Goal: Communication & Community: Answer question/provide support

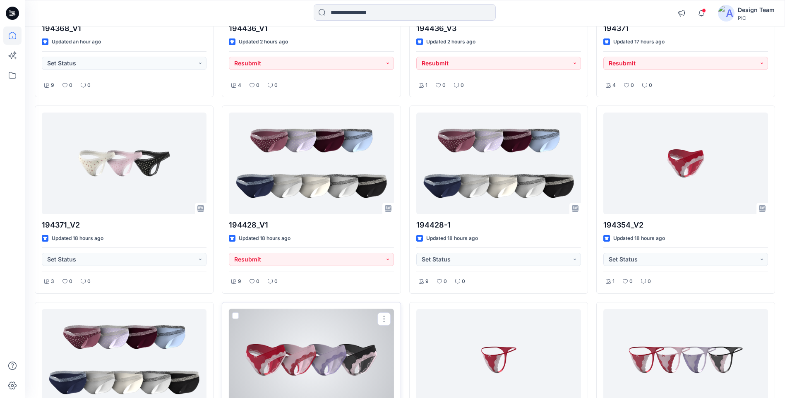
scroll to position [338, 0]
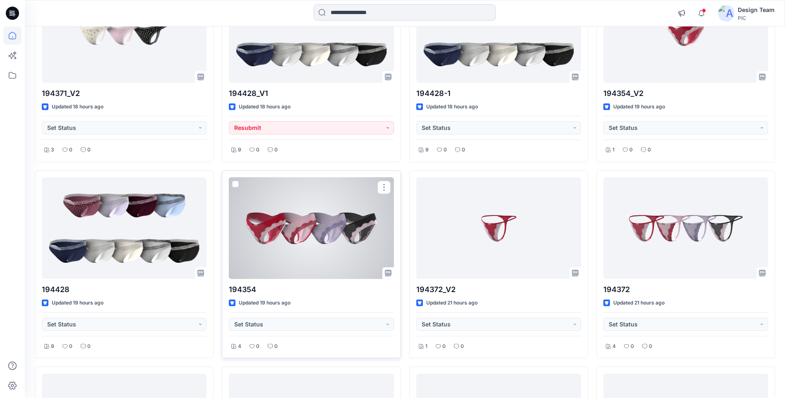
click at [331, 251] on div at bounding box center [311, 228] width 165 height 101
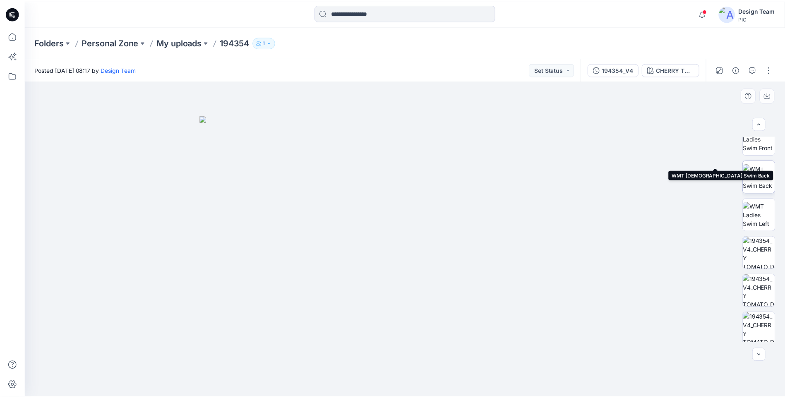
scroll to position [166, 0]
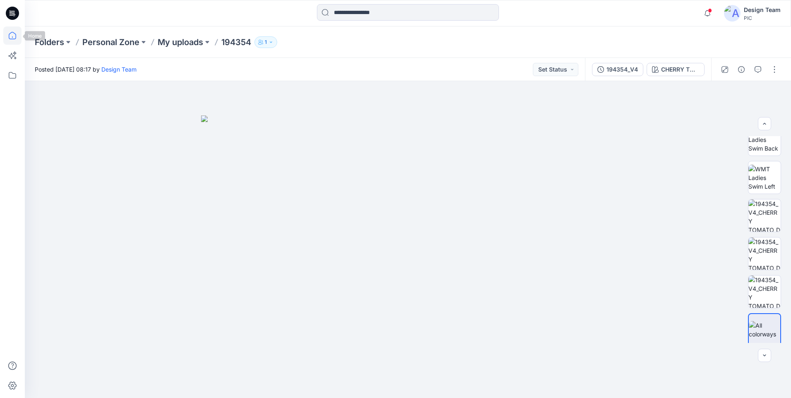
click at [17, 35] on icon at bounding box center [12, 35] width 18 height 18
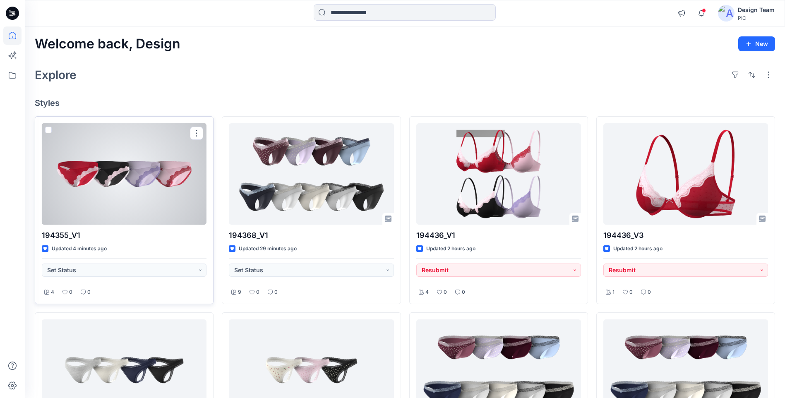
click at [119, 203] on div at bounding box center [124, 173] width 165 height 101
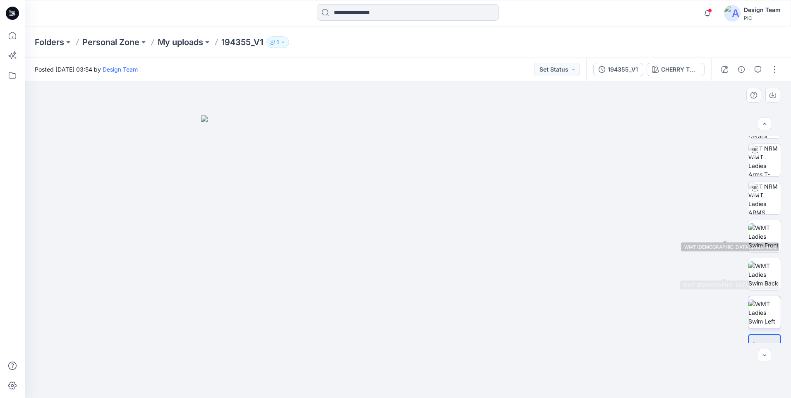
scroll to position [55, 0]
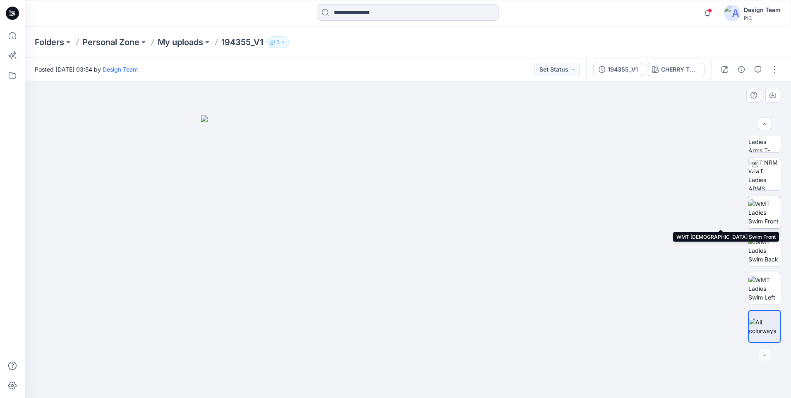
click at [767, 219] on img at bounding box center [765, 212] width 32 height 26
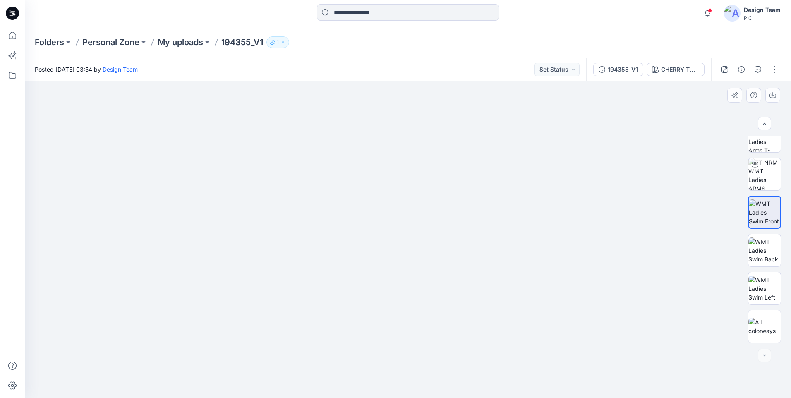
drag, startPoint x: 391, startPoint y: 259, endPoint x: 420, endPoint y: 113, distance: 148.7
click at [11, 37] on icon at bounding box center [12, 35] width 18 height 18
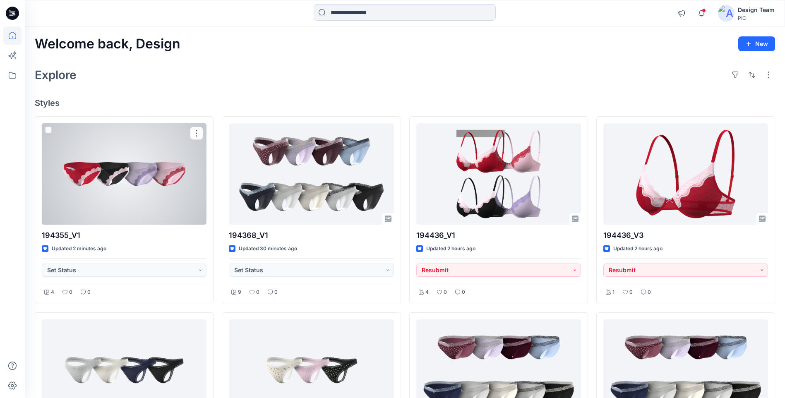
click at [142, 164] on div at bounding box center [124, 173] width 165 height 101
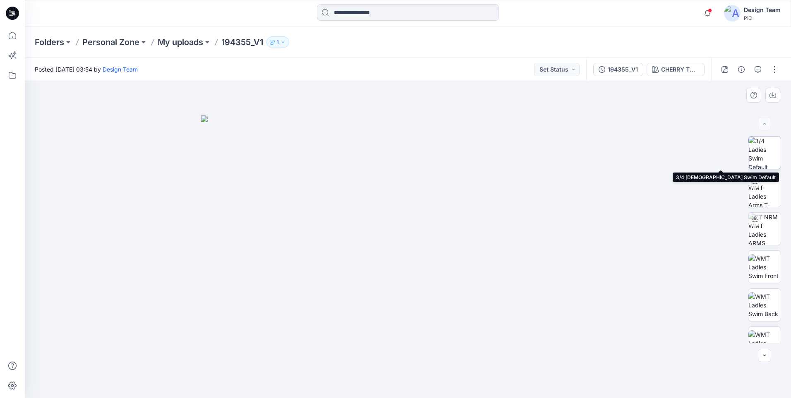
click at [765, 144] on img at bounding box center [765, 153] width 32 height 32
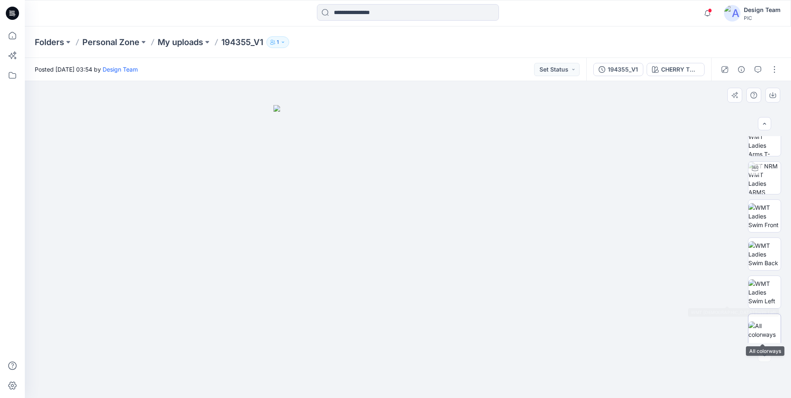
scroll to position [55, 0]
click at [774, 326] on img at bounding box center [765, 326] width 32 height 17
click at [7, 37] on icon at bounding box center [12, 35] width 18 height 18
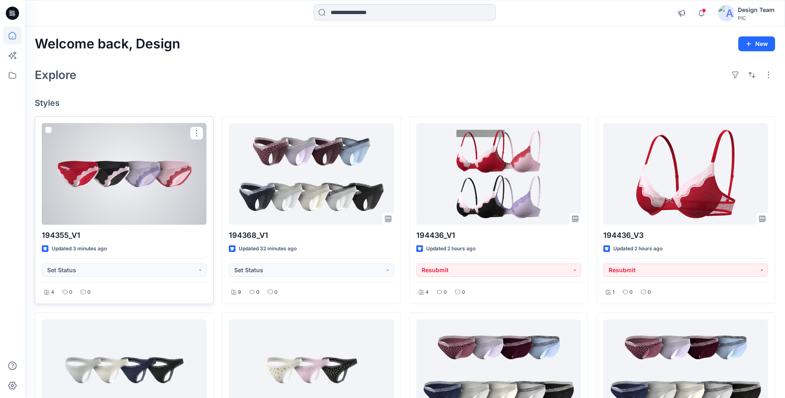
click at [115, 187] on div at bounding box center [124, 173] width 165 height 101
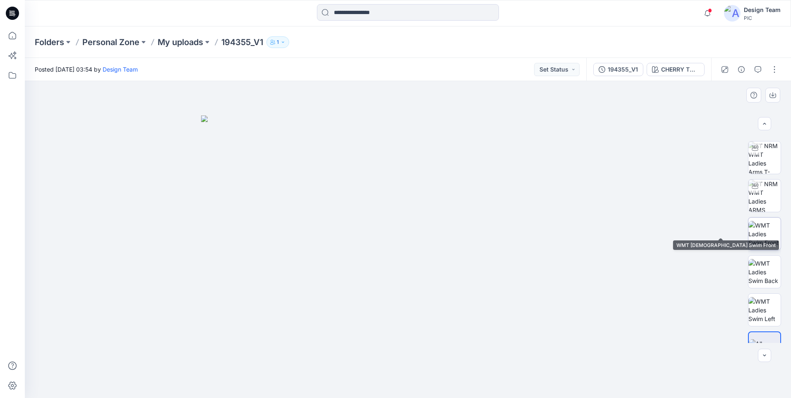
scroll to position [55, 0]
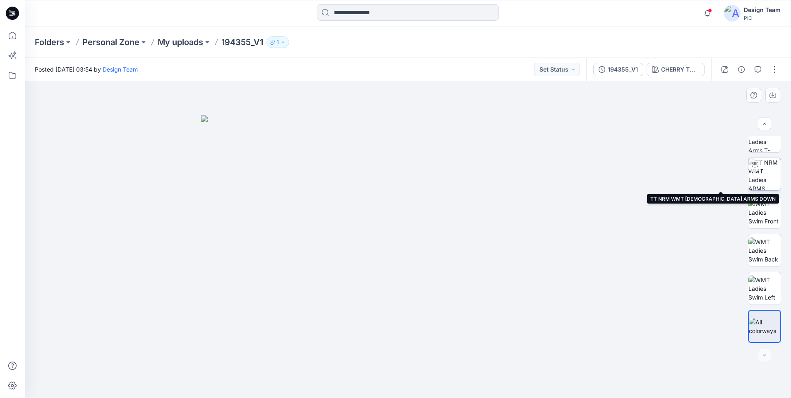
click at [773, 180] on img at bounding box center [765, 174] width 32 height 32
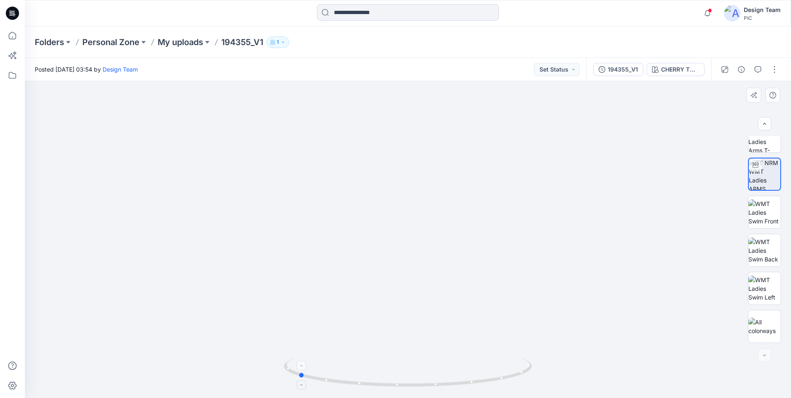
drag, startPoint x: 448, startPoint y: 388, endPoint x: 337, endPoint y: 382, distance: 110.6
click at [337, 382] on icon at bounding box center [409, 373] width 250 height 31
drag, startPoint x: 403, startPoint y: 383, endPoint x: 397, endPoint y: 379, distance: 7.2
click at [397, 379] on icon at bounding box center [409, 373] width 250 height 31
click at [11, 38] on icon at bounding box center [12, 35] width 18 height 18
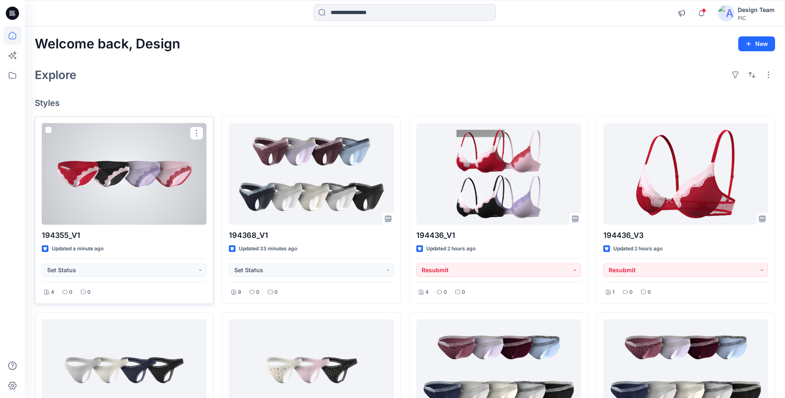
click at [129, 164] on div at bounding box center [124, 173] width 165 height 101
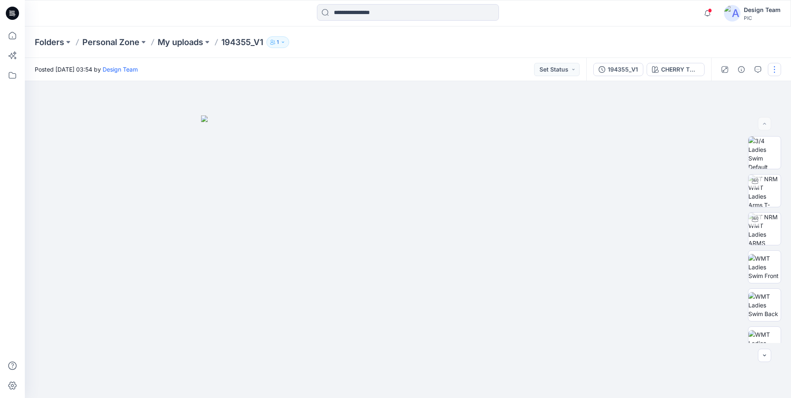
click at [770, 66] on button "button" at bounding box center [774, 69] width 13 height 13
click at [734, 115] on button "Edit" at bounding box center [740, 111] width 76 height 15
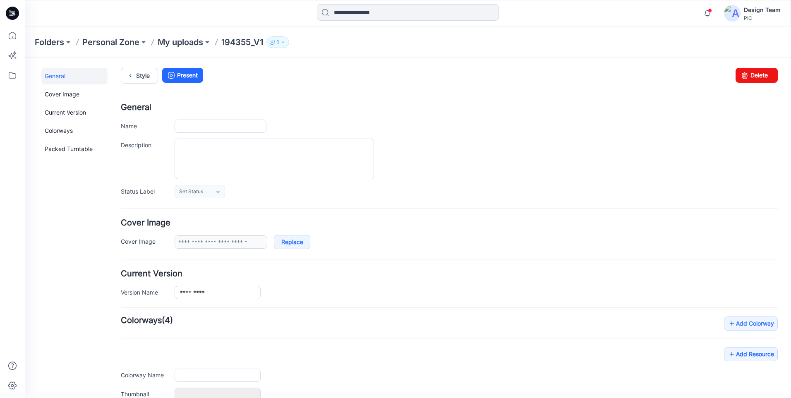
type input "*********"
type input "**********"
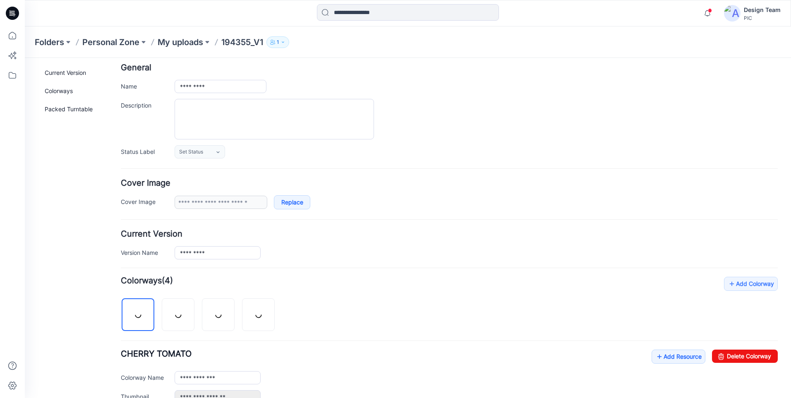
scroll to position [276, 0]
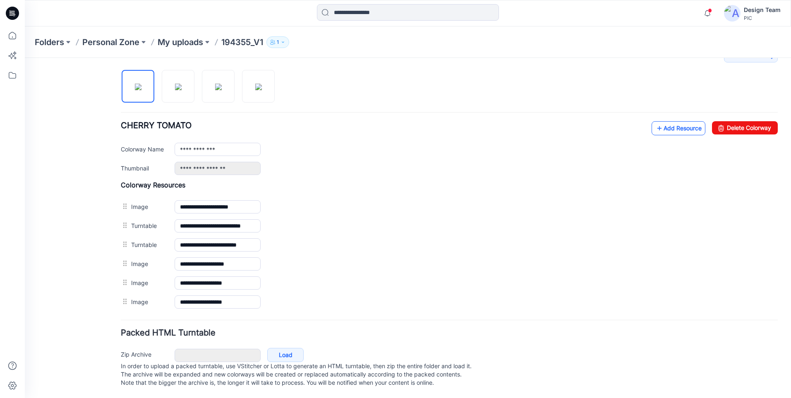
click at [657, 121] on link "Add Resource" at bounding box center [679, 128] width 54 height 14
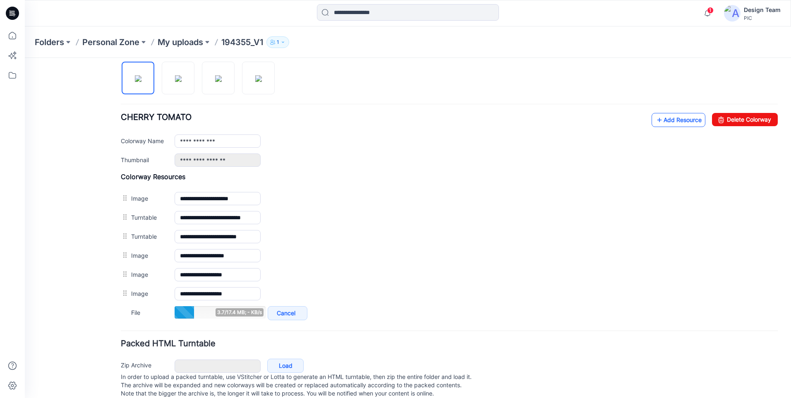
click at [666, 125] on link "Add Resource" at bounding box center [679, 120] width 54 height 14
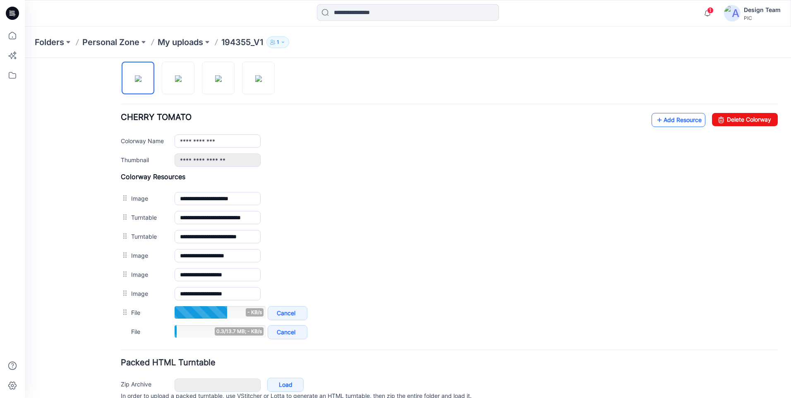
click at [659, 125] on link "Add Resource" at bounding box center [679, 120] width 54 height 14
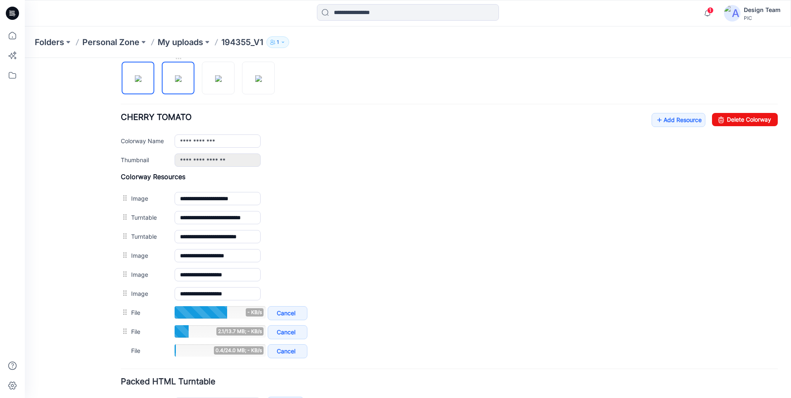
click at [175, 81] on img at bounding box center [178, 78] width 7 height 7
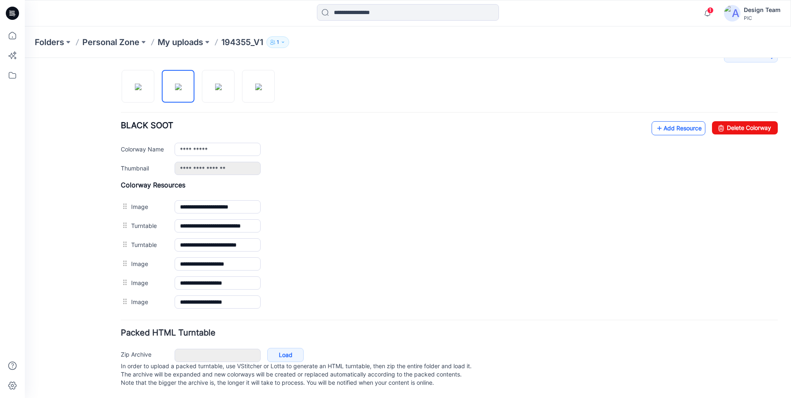
click at [681, 121] on link "Add Resource" at bounding box center [679, 128] width 54 height 14
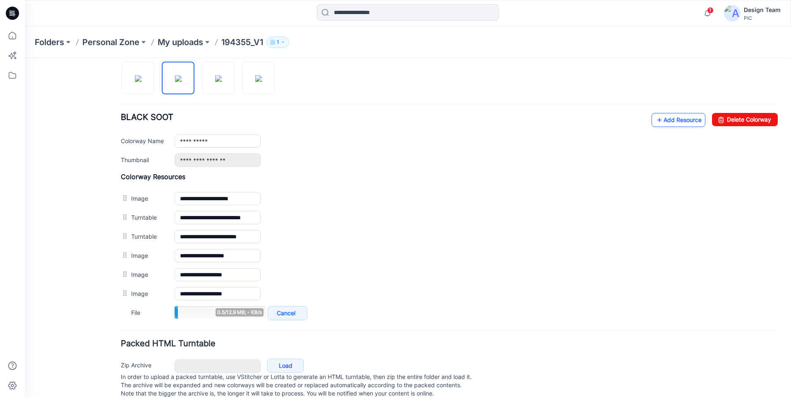
click at [668, 123] on link "Add Resource" at bounding box center [679, 120] width 54 height 14
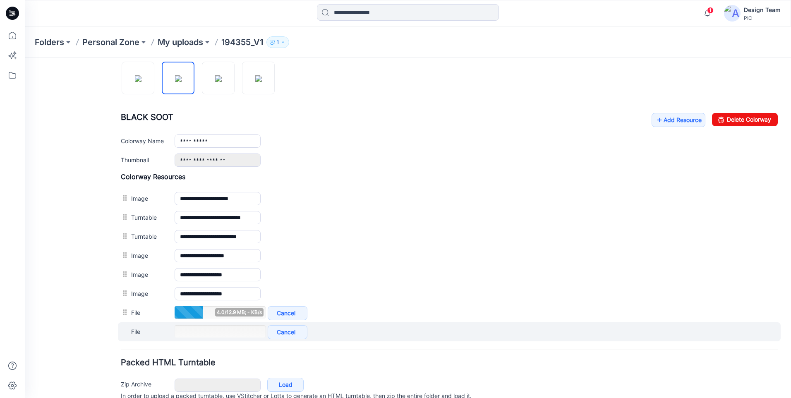
click at [290, 340] on div "File Cancel Add to all colorways" at bounding box center [449, 331] width 663 height 19
click at [291, 333] on link "Cancel" at bounding box center [288, 332] width 40 height 14
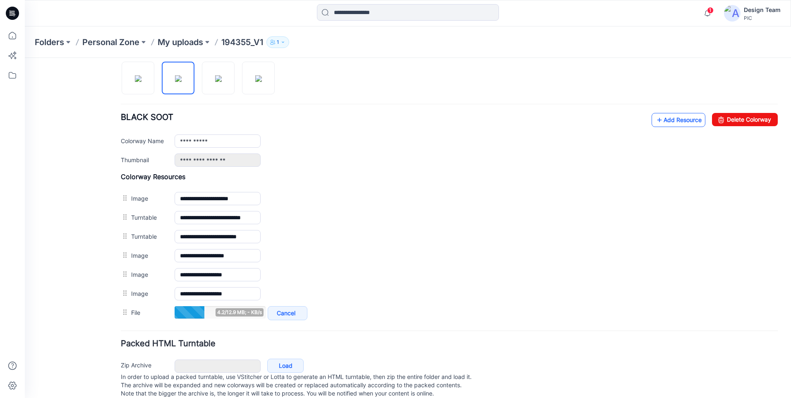
click at [662, 118] on link "Add Resource" at bounding box center [679, 120] width 54 height 14
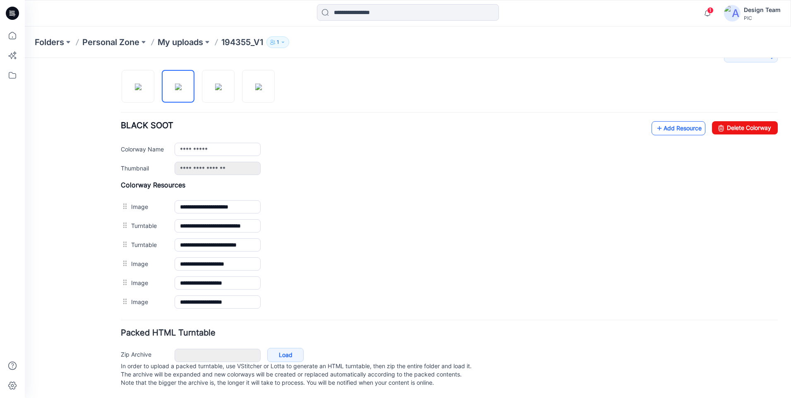
click at [677, 121] on link "Add Resource" at bounding box center [679, 128] width 54 height 14
click at [135, 85] on img at bounding box center [138, 87] width 7 height 7
click at [175, 85] on img at bounding box center [178, 87] width 7 height 7
click at [142, 84] on img at bounding box center [138, 87] width 7 height 7
click at [215, 84] on img at bounding box center [218, 87] width 7 height 7
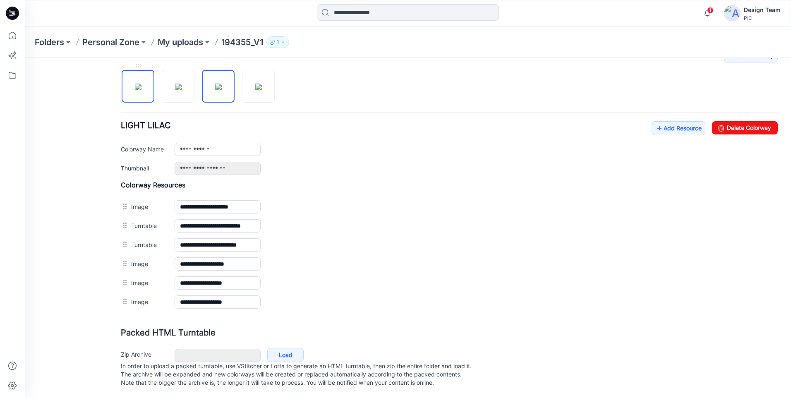
click at [137, 87] on img at bounding box center [138, 87] width 7 height 7
type input "**********"
click at [15, 33] on icon at bounding box center [12, 35] width 18 height 18
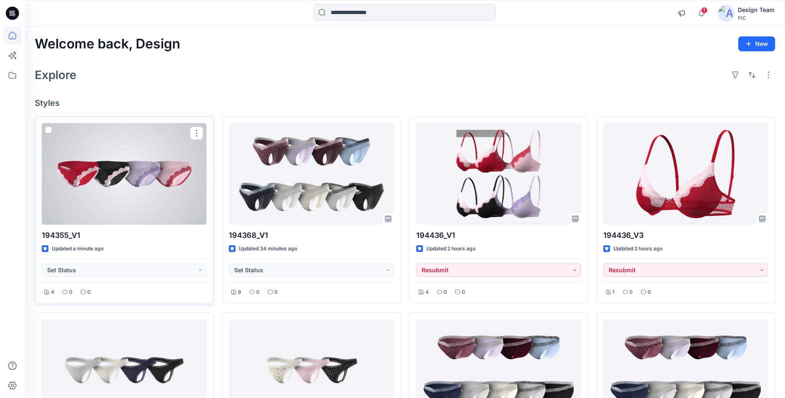
click at [109, 209] on div at bounding box center [124, 173] width 165 height 101
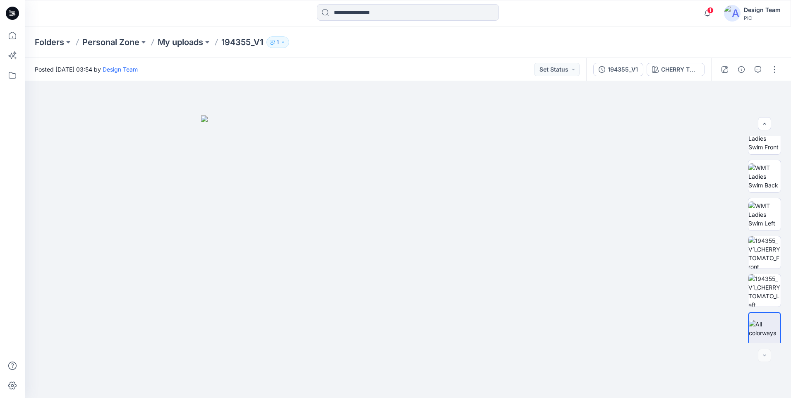
scroll to position [131, 0]
click at [770, 72] on button "button" at bounding box center [774, 69] width 13 height 13
click at [728, 115] on button "Edit" at bounding box center [740, 111] width 76 height 15
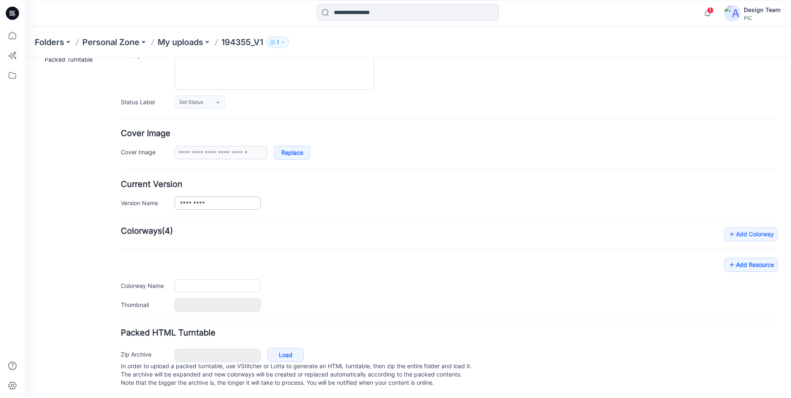
type input "*********"
type input "**********"
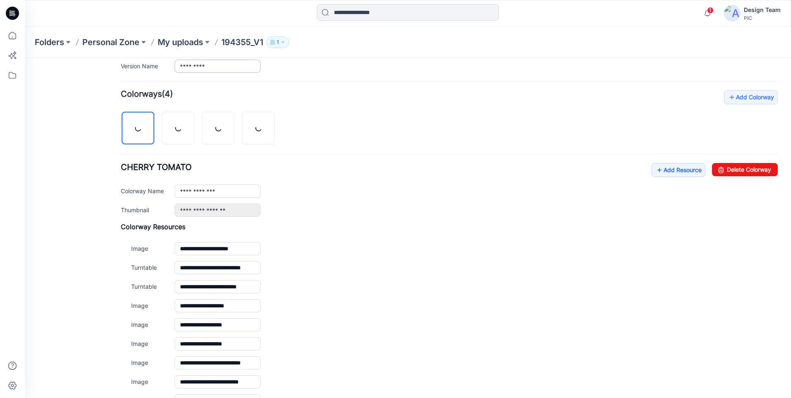
scroll to position [333, 0]
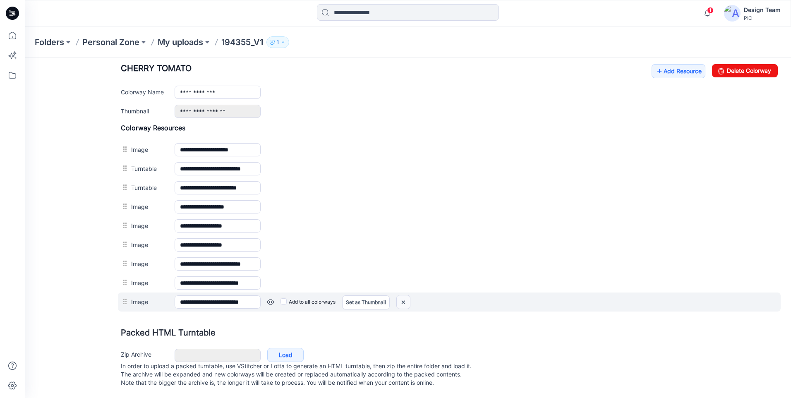
drag, startPoint x: 400, startPoint y: 297, endPoint x: 463, endPoint y: 104, distance: 202.9
click at [400, 297] on img at bounding box center [403, 302] width 13 height 14
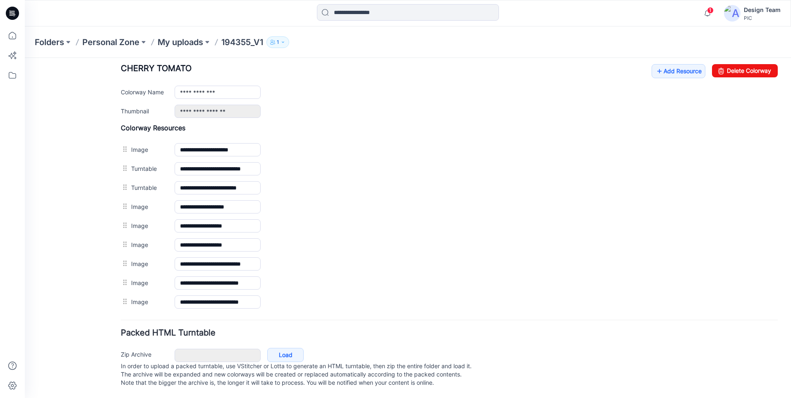
scroll to position [314, 0]
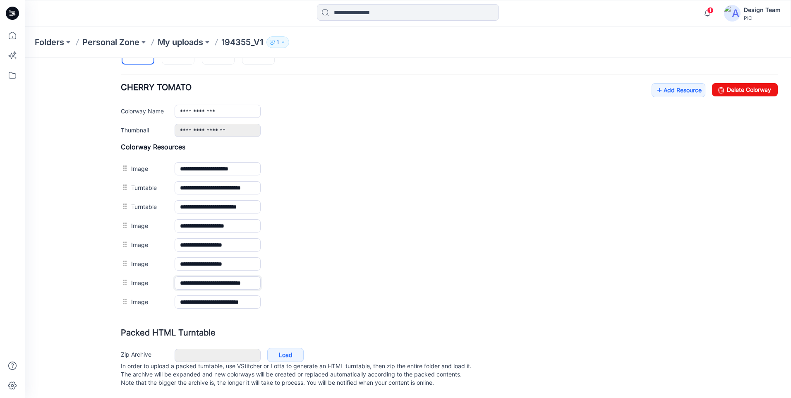
click at [218, 280] on input "**********" at bounding box center [218, 282] width 86 height 13
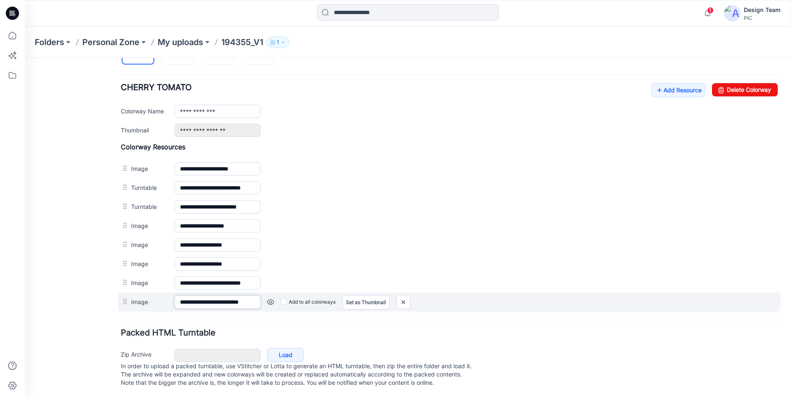
scroll to position [0, 0]
click at [195, 295] on input "**********" at bounding box center [218, 301] width 86 height 13
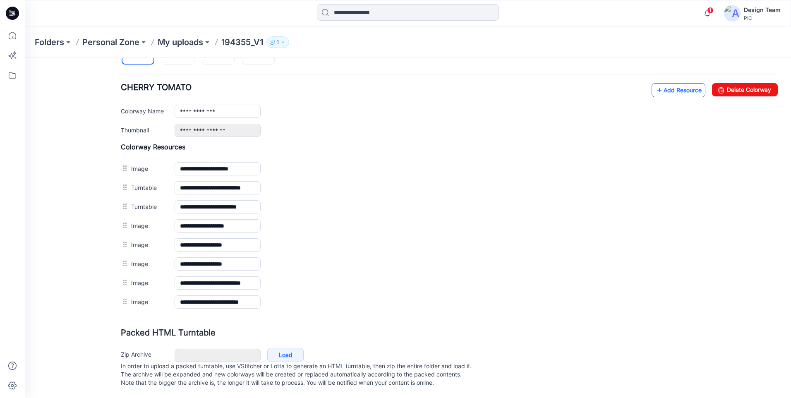
click at [655, 84] on icon at bounding box center [659, 90] width 8 height 13
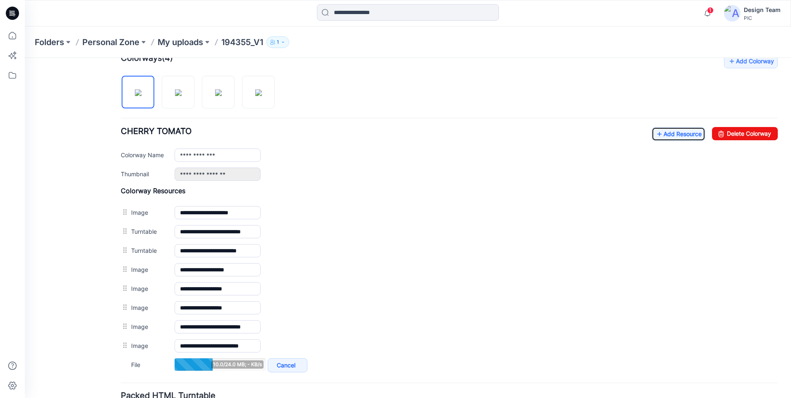
scroll to position [232, 0]
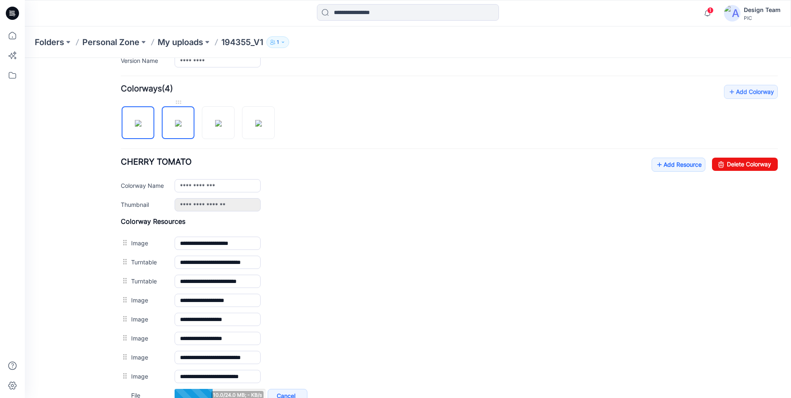
click at [175, 127] on img at bounding box center [178, 123] width 7 height 7
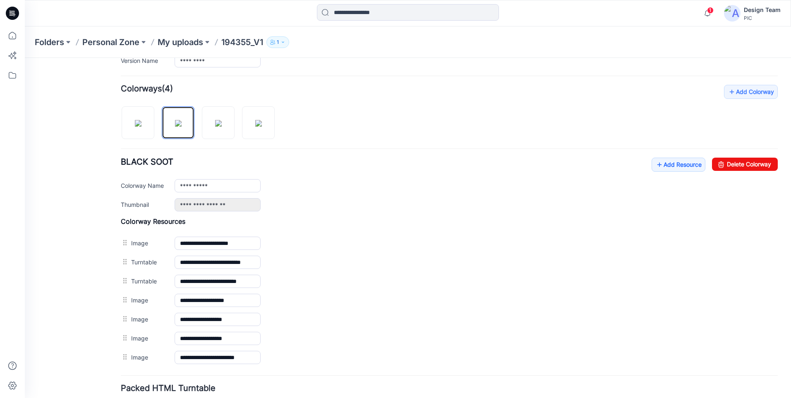
scroll to position [295, 0]
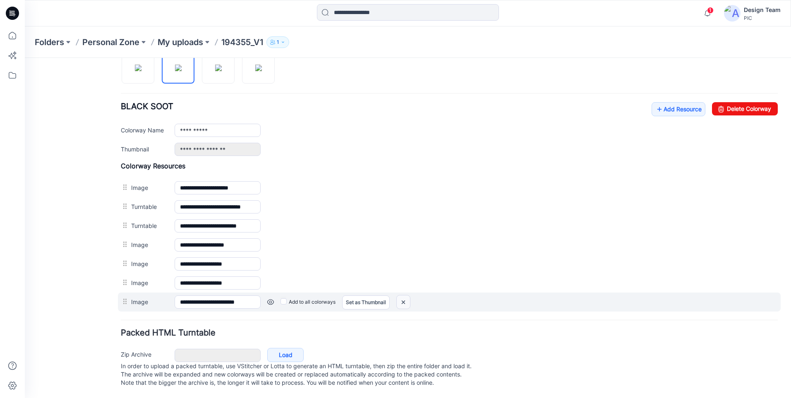
click at [407, 295] on img at bounding box center [403, 302] width 13 height 14
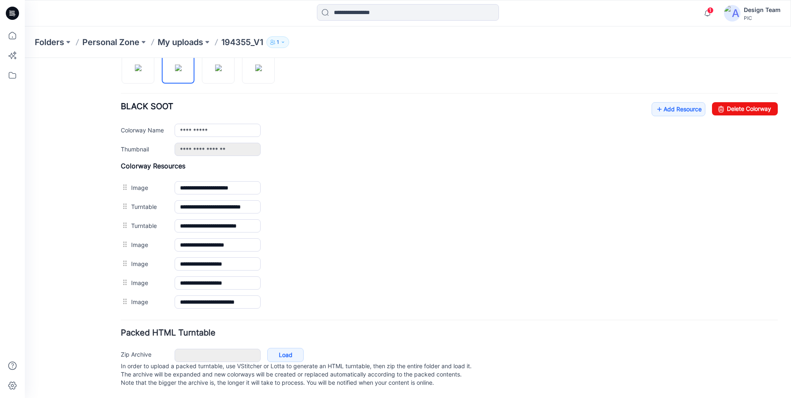
scroll to position [276, 0]
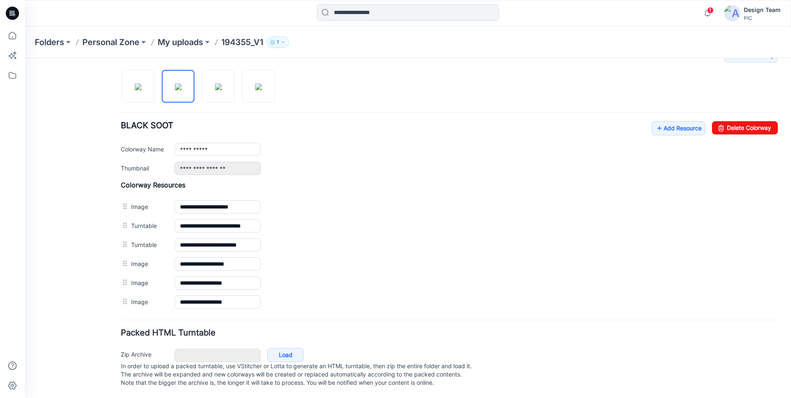
click at [672, 101] on div "**********" at bounding box center [449, 179] width 657 height 263
click at [681, 123] on link "Add Resource" at bounding box center [679, 128] width 54 height 14
click at [142, 84] on img at bounding box center [138, 87] width 7 height 7
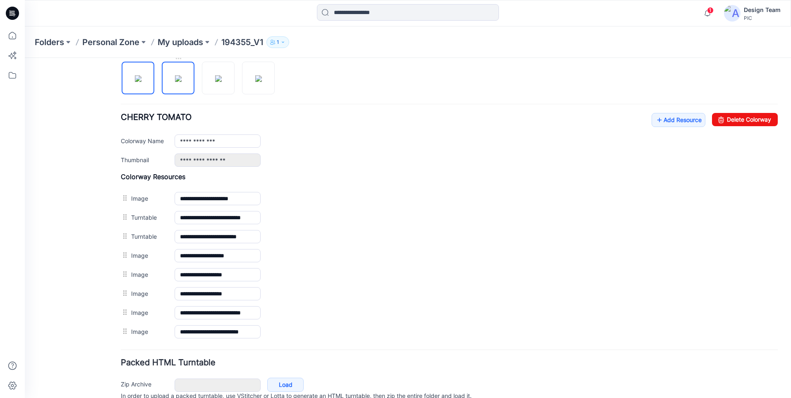
click at [175, 75] on img at bounding box center [178, 78] width 7 height 7
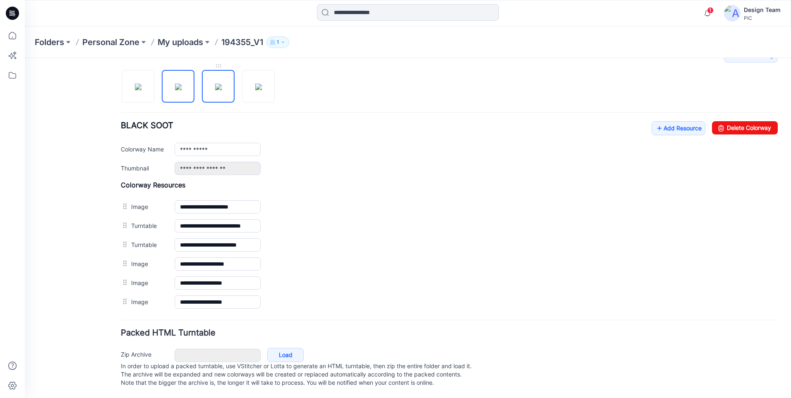
click at [222, 86] on img at bounding box center [218, 87] width 7 height 7
click at [262, 89] on img at bounding box center [258, 87] width 7 height 7
click at [178, 84] on img at bounding box center [178, 87] width 7 height 7
click at [668, 121] on link "Add Resource" at bounding box center [679, 128] width 54 height 14
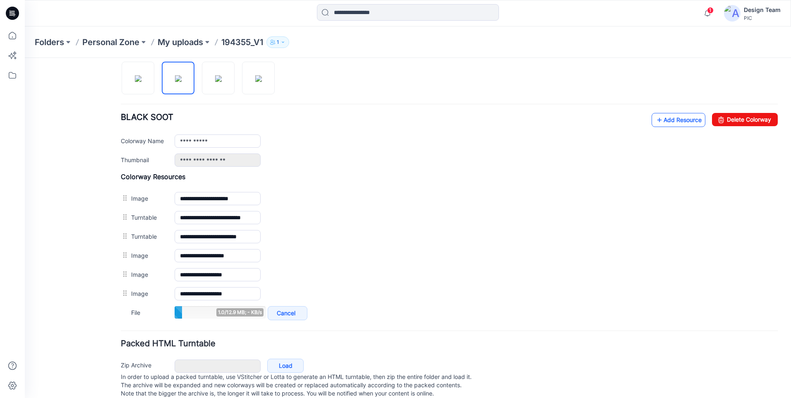
click at [665, 121] on link "Add Resource" at bounding box center [679, 120] width 54 height 14
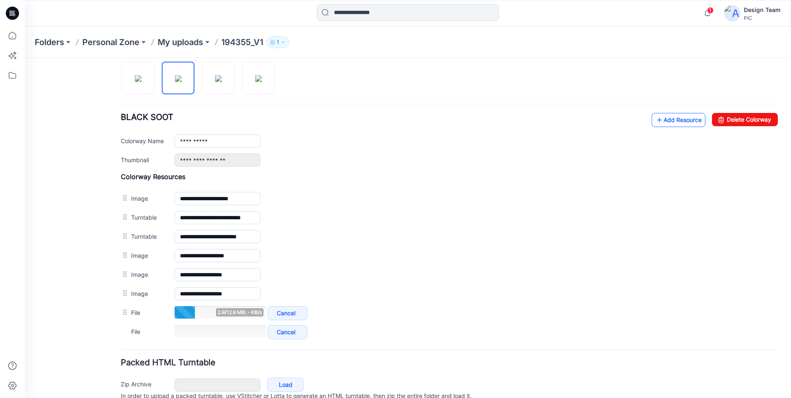
click at [672, 118] on link "Add Resource" at bounding box center [679, 120] width 54 height 14
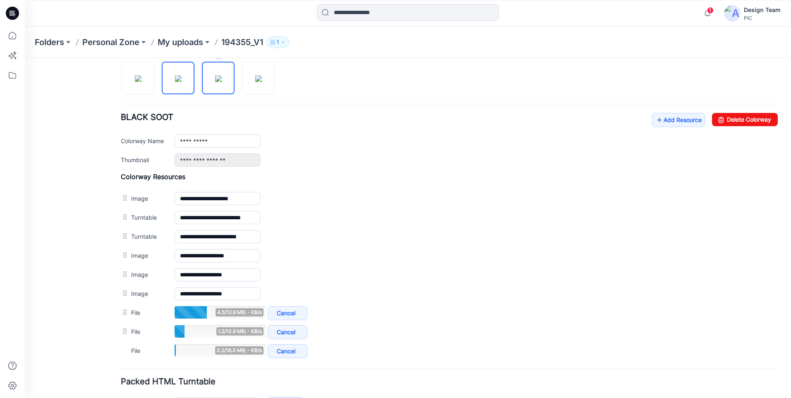
click at [216, 82] on img at bounding box center [218, 78] width 7 height 7
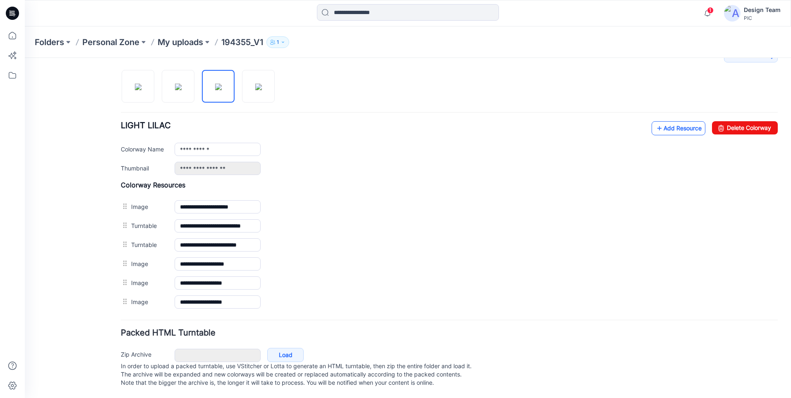
click at [672, 121] on link "Add Resource" at bounding box center [679, 128] width 54 height 14
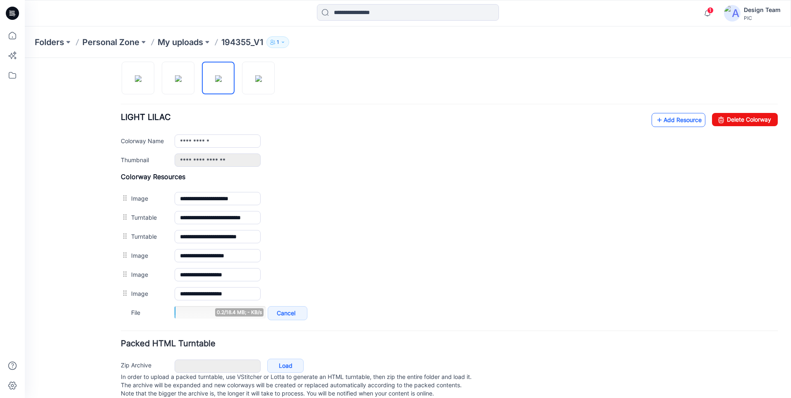
click at [680, 121] on link "Add Resource" at bounding box center [679, 120] width 54 height 14
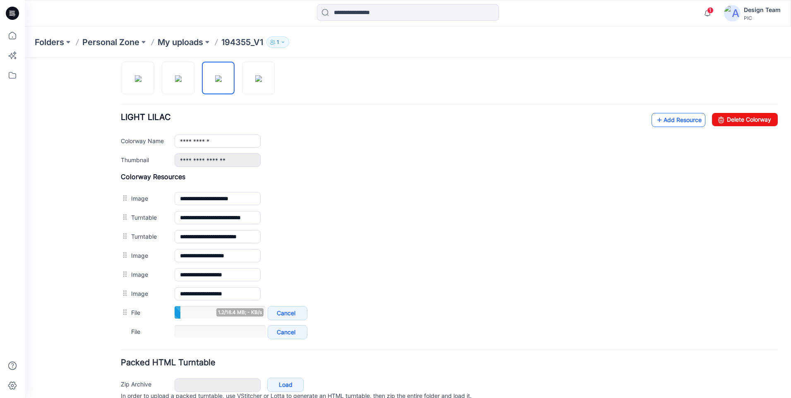
click at [668, 121] on link "Add Resource" at bounding box center [679, 120] width 54 height 14
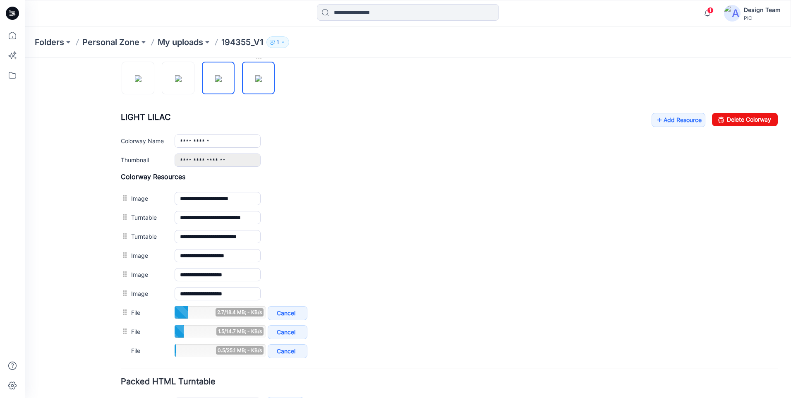
click at [262, 82] on img at bounding box center [258, 78] width 7 height 7
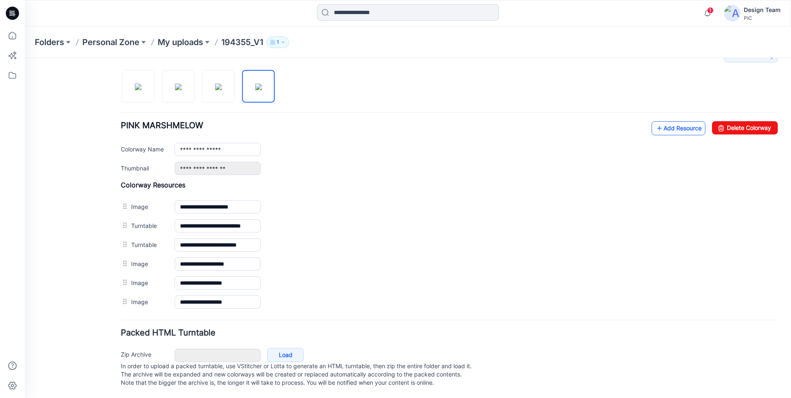
click at [661, 121] on link "Add Resource" at bounding box center [679, 128] width 54 height 14
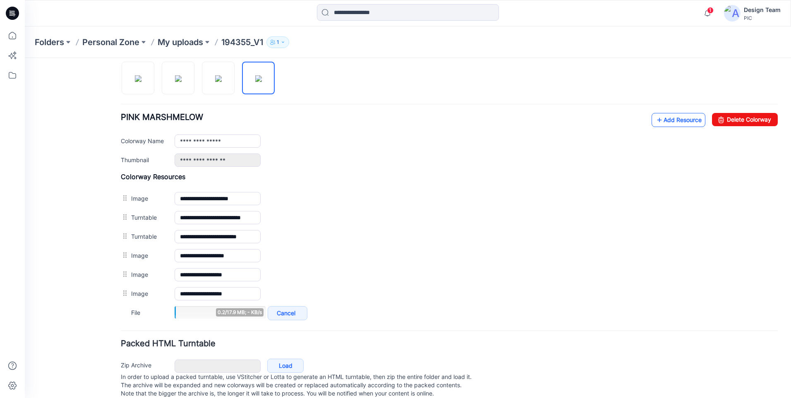
click at [665, 124] on link "Add Resource" at bounding box center [679, 120] width 54 height 14
click at [670, 123] on link "Add Resource" at bounding box center [679, 120] width 54 height 14
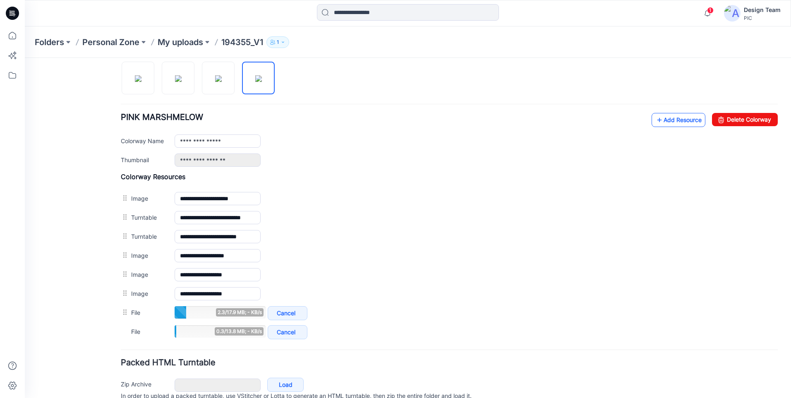
click at [654, 127] on link "Add Resource" at bounding box center [679, 120] width 54 height 14
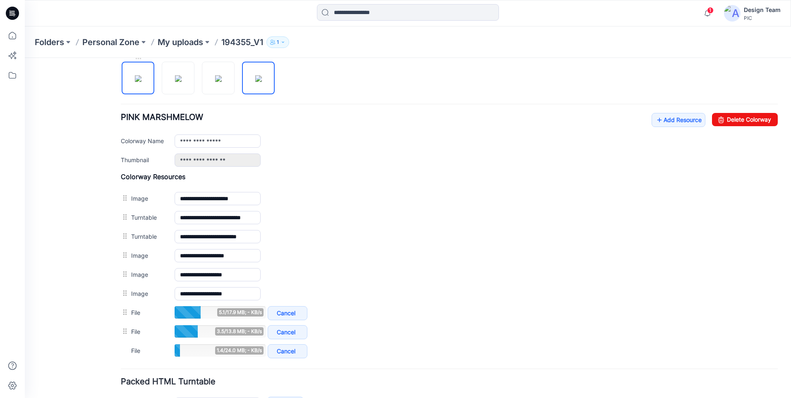
click at [135, 82] on img at bounding box center [138, 78] width 7 height 7
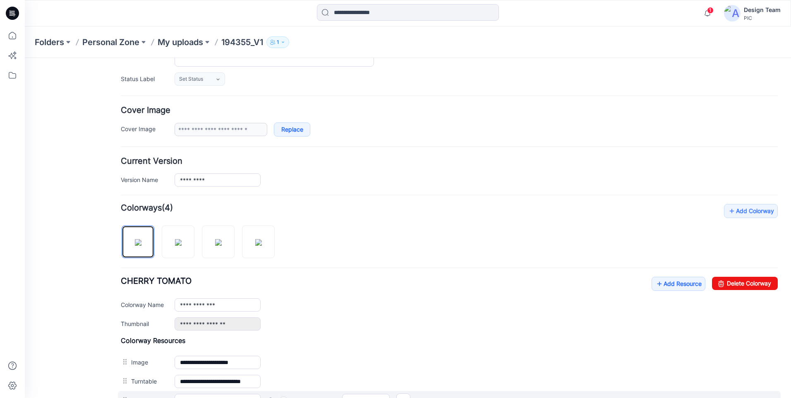
scroll to position [0, 0]
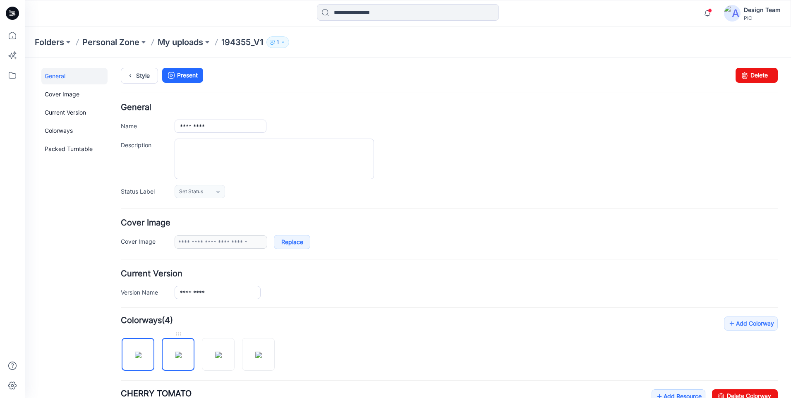
click at [175, 353] on img at bounding box center [178, 355] width 7 height 7
click at [218, 356] on img at bounding box center [218, 355] width 7 height 7
type input "**********"
click at [17, 36] on icon at bounding box center [12, 35] width 18 height 18
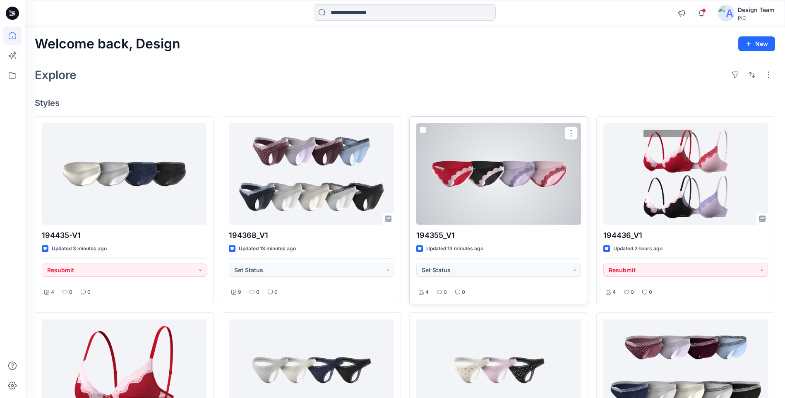
click at [472, 176] on div at bounding box center [498, 173] width 165 height 101
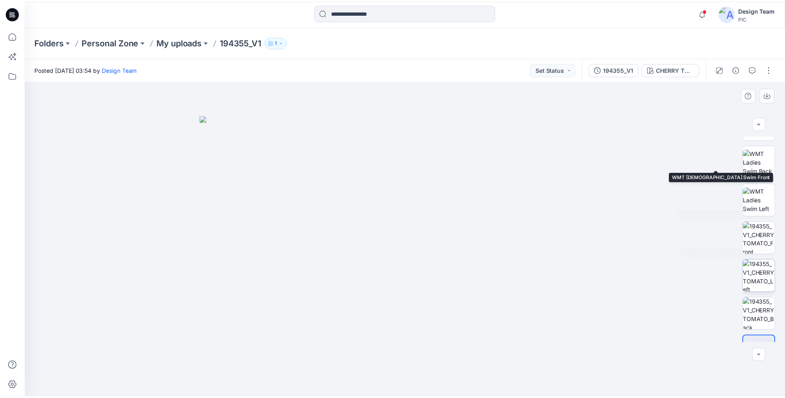
scroll to position [169, 0]
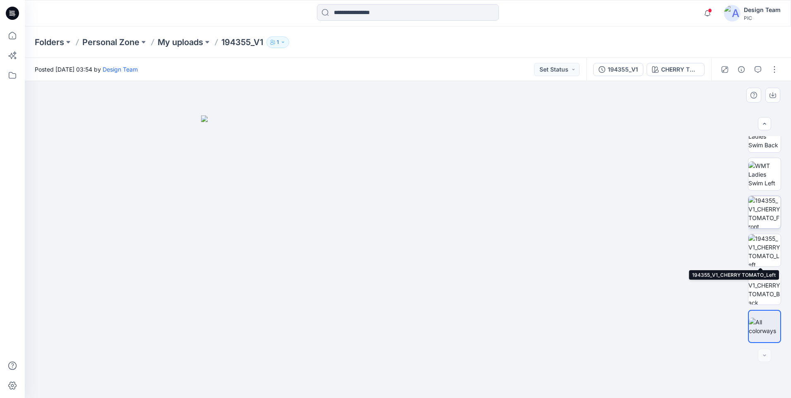
click at [773, 210] on img at bounding box center [765, 212] width 32 height 32
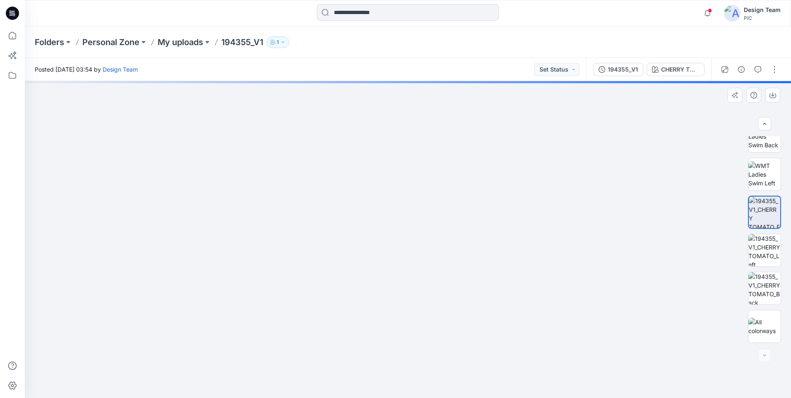
drag, startPoint x: 405, startPoint y: 169, endPoint x: 416, endPoint y: 317, distance: 149.0
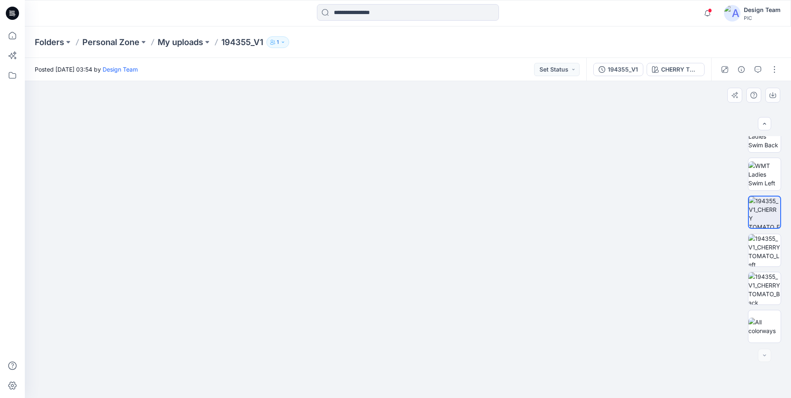
drag, startPoint x: 439, startPoint y: 246, endPoint x: 422, endPoint y: 319, distance: 74.8
click at [755, 295] on img at bounding box center [765, 288] width 32 height 32
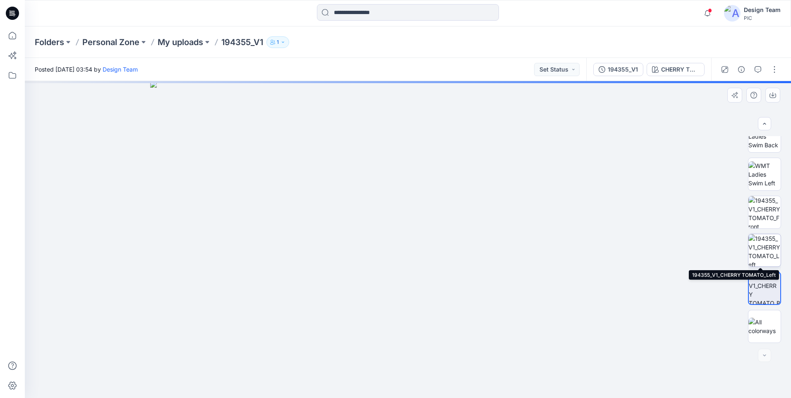
click at [772, 256] on img at bounding box center [765, 250] width 32 height 32
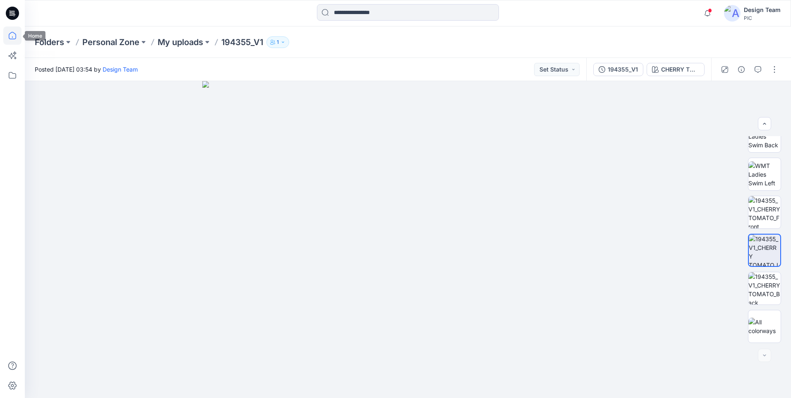
click at [13, 37] on icon at bounding box center [12, 35] width 18 height 18
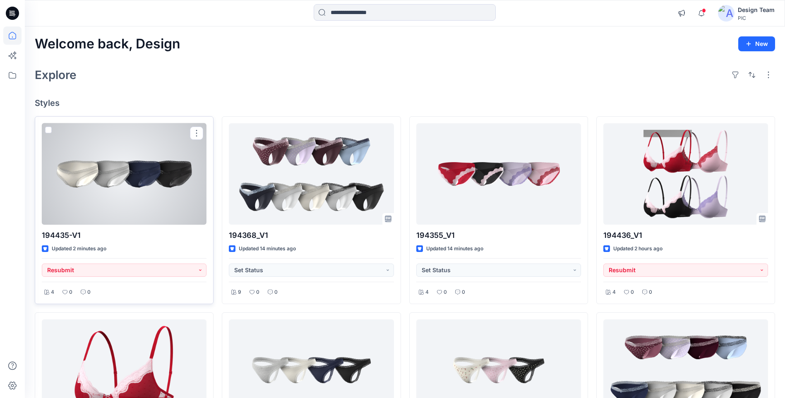
click at [119, 187] on div at bounding box center [124, 173] width 165 height 101
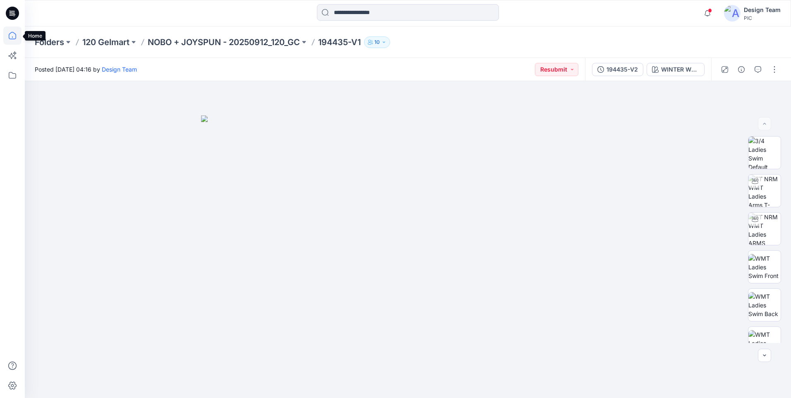
click at [11, 37] on icon at bounding box center [12, 35] width 18 height 18
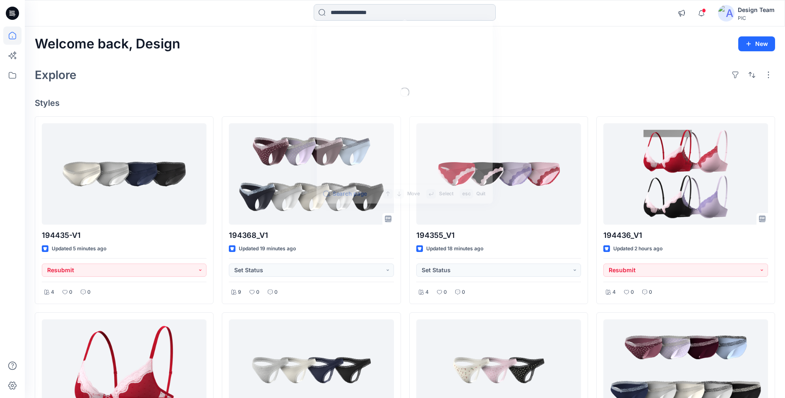
click at [405, 10] on input at bounding box center [405, 12] width 182 height 17
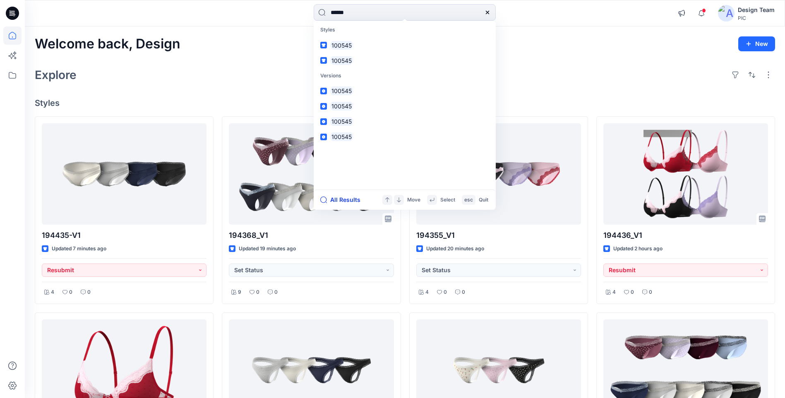
type input "******"
click at [326, 196] on button "All Results" at bounding box center [343, 200] width 46 height 10
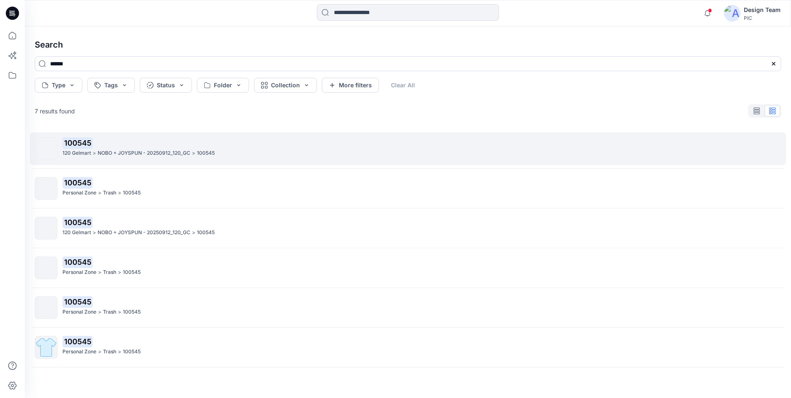
click at [98, 153] on p "NOBO + JOYSPUN - 20250912_120_GC" at bounding box center [144, 153] width 93 height 9
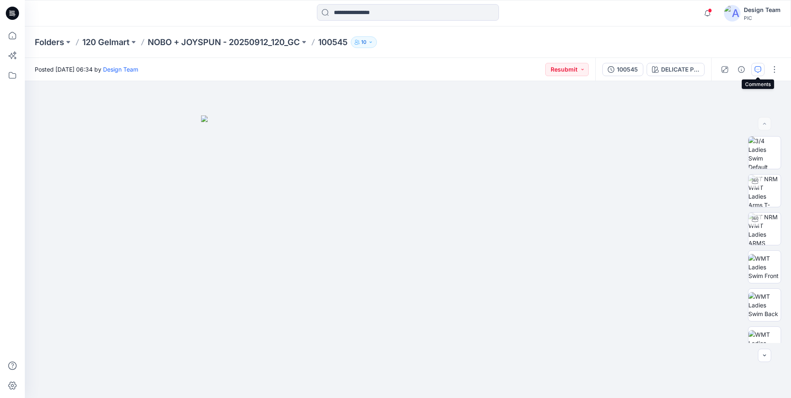
click at [755, 70] on icon "button" at bounding box center [758, 69] width 7 height 7
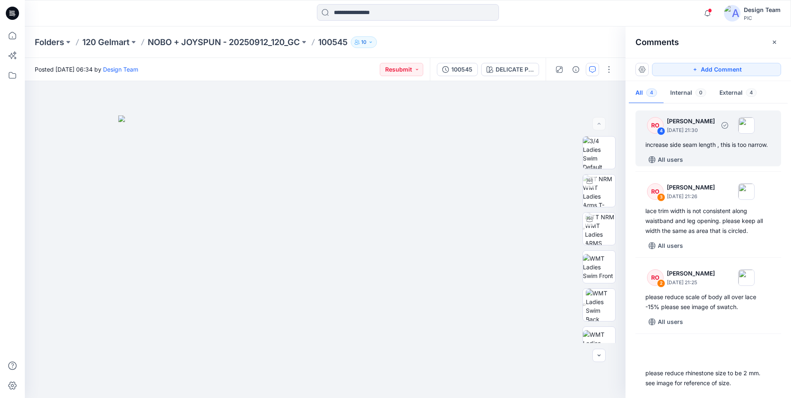
click at [669, 149] on div "increase side seam length , this is too narrow." at bounding box center [708, 145] width 126 height 10
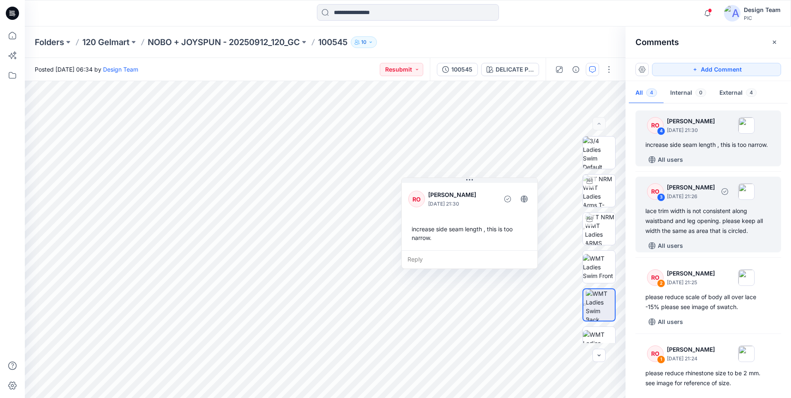
click at [685, 234] on div "lace trim width is not consistent along waistband and leg opening. please keep …" at bounding box center [708, 221] width 126 height 30
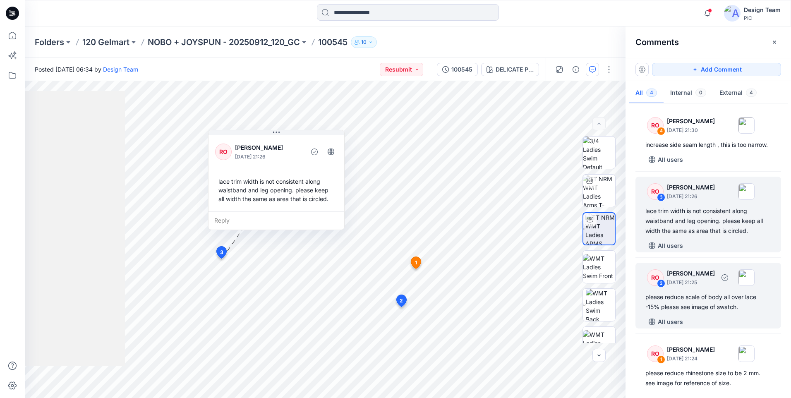
click at [722, 312] on div "please reduce scale of body all over lace -15% please see image of swatch." at bounding box center [708, 302] width 126 height 20
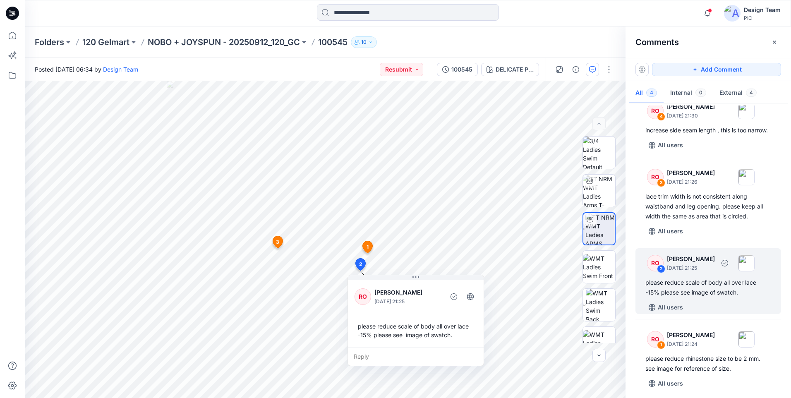
scroll to position [28, 0]
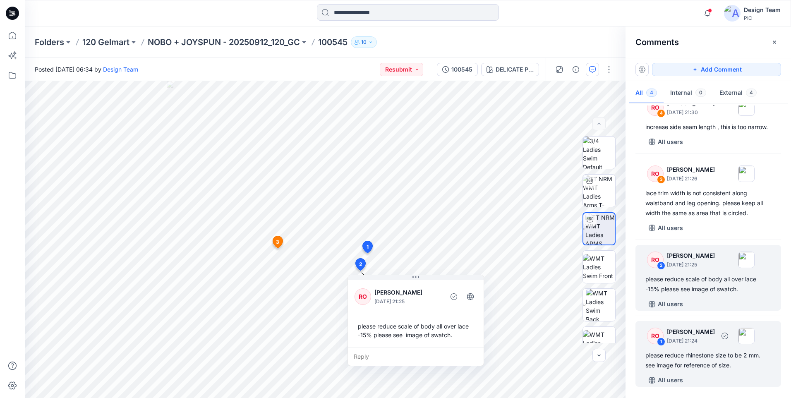
click at [714, 361] on div "please reduce rhinestone size to be 2 mm. see image for reference of size." at bounding box center [708, 360] width 126 height 20
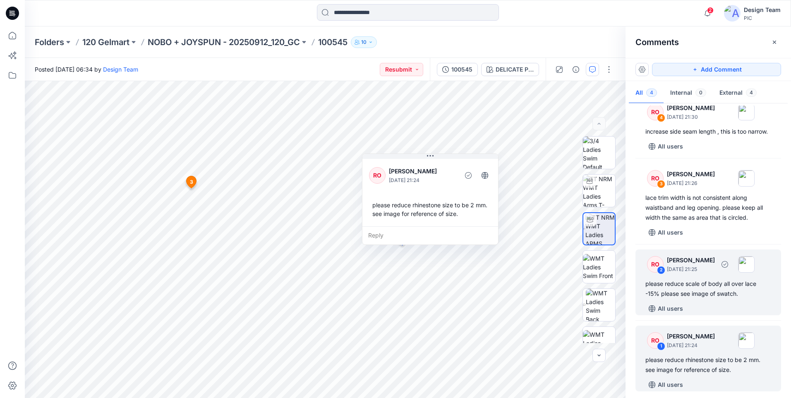
scroll to position [0, 0]
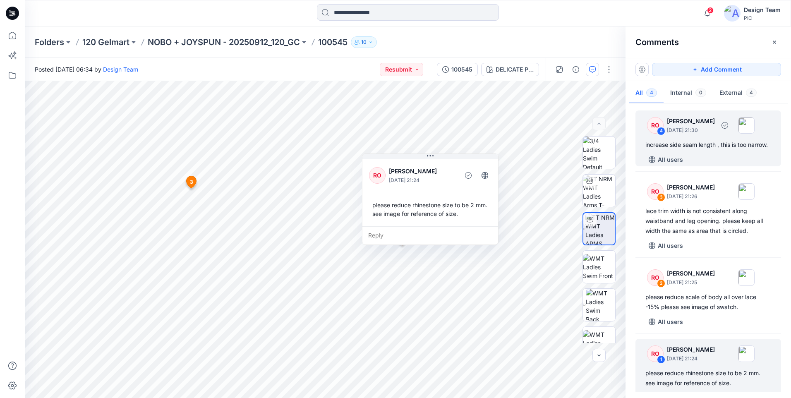
click at [703, 150] on div "increase side seam length , this is too narrow." at bounding box center [708, 145] width 126 height 10
